Goal: Task Accomplishment & Management: Use online tool/utility

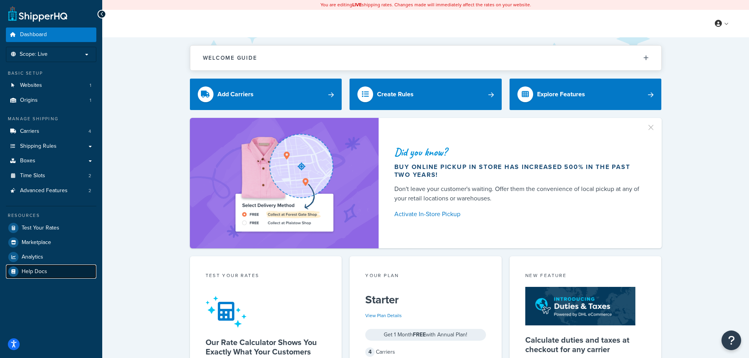
click at [35, 268] on span "Help Docs" at bounding box center [35, 271] width 26 height 7
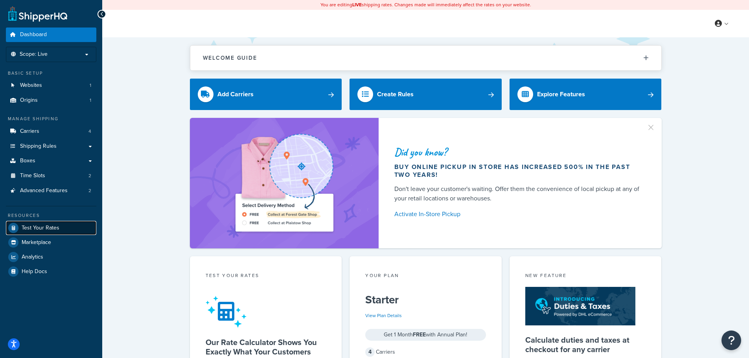
click at [38, 226] on span "Test Your Rates" at bounding box center [41, 228] width 38 height 7
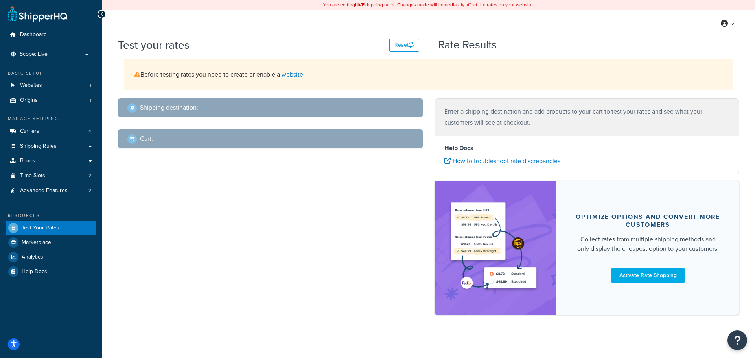
select select "[GEOGRAPHIC_DATA]"
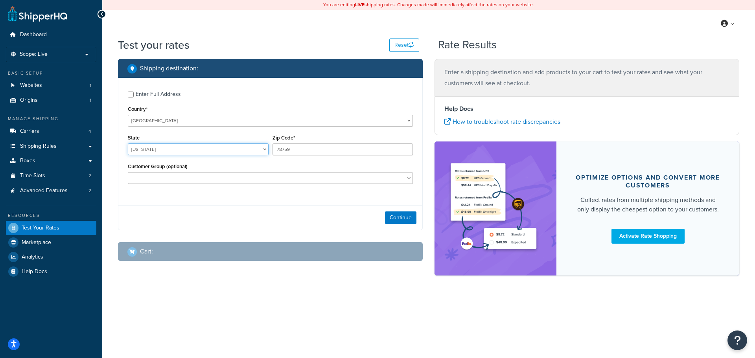
click at [187, 152] on select "[US_STATE] [US_STATE] [US_STATE] [US_STATE] [US_STATE] Armed Forces Americas Ar…" at bounding box center [198, 149] width 141 height 12
click at [332, 169] on div "Customer Group (optional) admin General Logged In Not Logged in Retail Wholesale" at bounding box center [270, 172] width 285 height 23
drag, startPoint x: 301, startPoint y: 152, endPoint x: 164, endPoint y: 126, distance: 139.7
click at [165, 128] on div "Enter Full Address Country* [GEOGRAPHIC_DATA] [GEOGRAPHIC_DATA] [GEOGRAPHIC_DAT…" at bounding box center [270, 138] width 304 height 121
type input "07666"
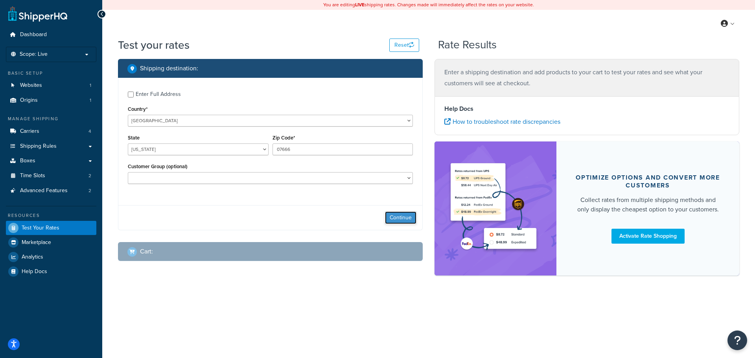
click at [392, 224] on button "Continue" at bounding box center [400, 217] width 31 height 13
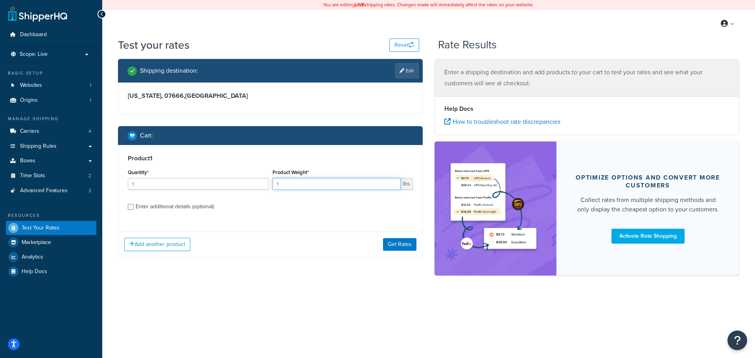
drag, startPoint x: 323, startPoint y: 184, endPoint x: 235, endPoint y: 172, distance: 88.4
click at [235, 172] on div "Quantity* 1 Product Weight* 1 lbs" at bounding box center [270, 181] width 289 height 29
drag, startPoint x: 233, startPoint y: 174, endPoint x: 216, endPoint y: 173, distance: 17.3
click at [216, 173] on div "Quantity* 1 Product Weight* 32 lbs" at bounding box center [270, 181] width 289 height 29
type input "2"
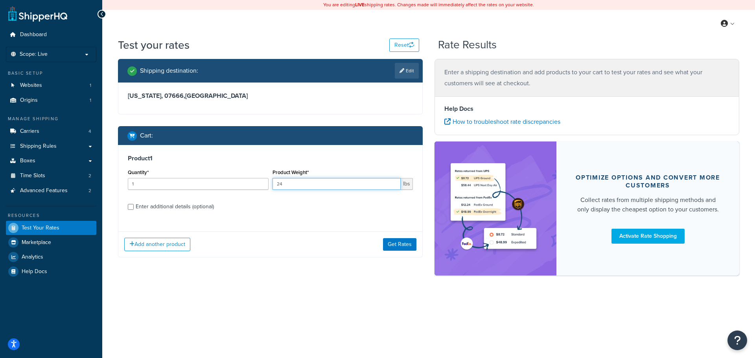
type input "24"
click at [241, 185] on input "1" at bounding box center [198, 184] width 141 height 12
type input "12"
click at [288, 182] on input "24" at bounding box center [336, 184] width 129 height 12
type input "2"
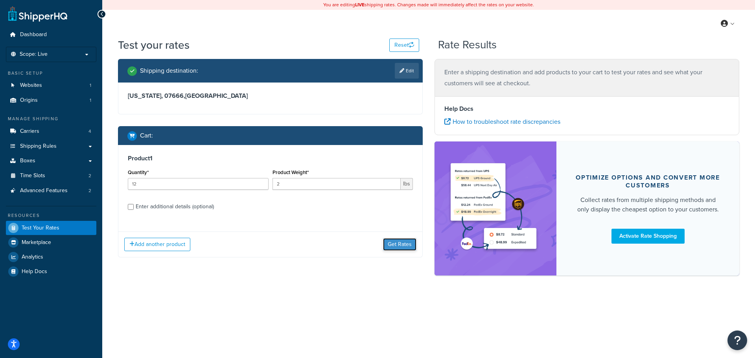
click at [413, 248] on button "Get Rates" at bounding box center [399, 244] width 33 height 13
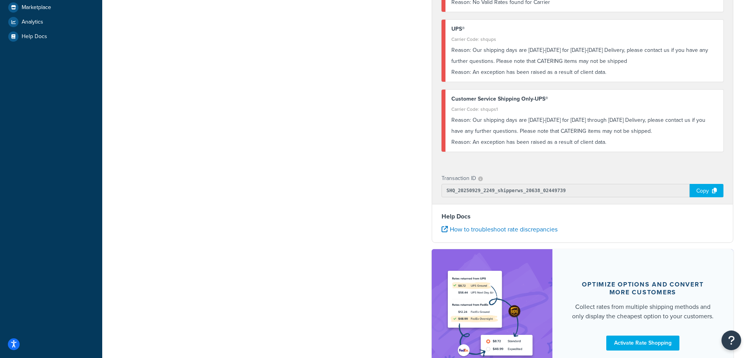
scroll to position [236, 0]
click at [707, 183] on div "Copy" at bounding box center [706, 189] width 34 height 13
